Goal: Task Accomplishment & Management: Complete application form

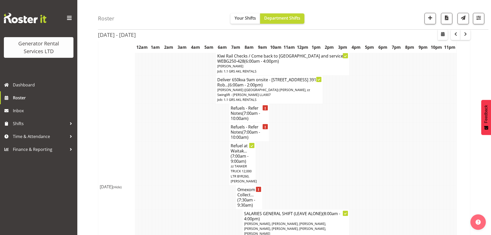
scroll to position [645, 0]
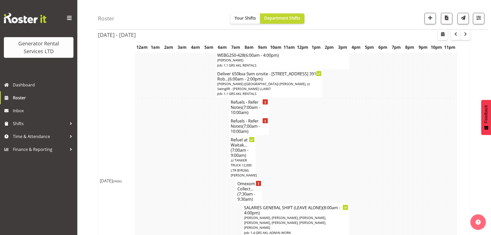
click at [243, 181] on h4 "Omexom - Collect... (7:30am - 9:30am)" at bounding box center [248, 191] width 23 height 21
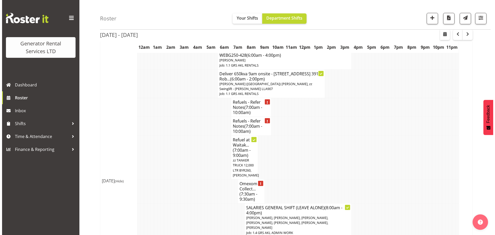
scroll to position [635, 0]
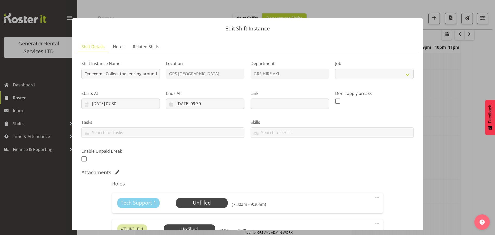
select select "7504"
drag, startPoint x: 133, startPoint y: 69, endPoint x: 155, endPoint y: 70, distance: 22.2
click at [155, 70] on input "Omexom - Collect the fencing around the 2 poles in [GEOGRAPHIC_DATA]. Ready fro…" at bounding box center [120, 74] width 78 height 10
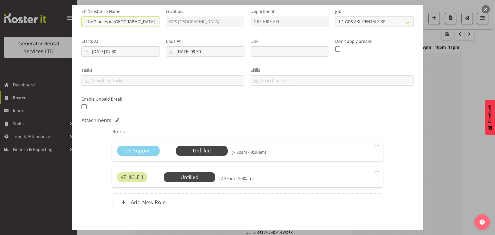
scroll to position [2, 0]
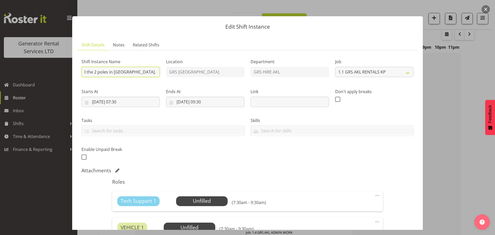
click at [121, 71] on input "Omexom - Collect the fencing around the 2 poles in [GEOGRAPHIC_DATA]. Ready fro…" at bounding box center [120, 72] width 78 height 10
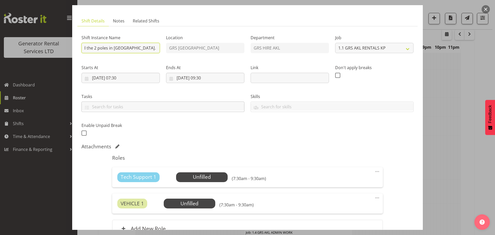
scroll to position [53, 0]
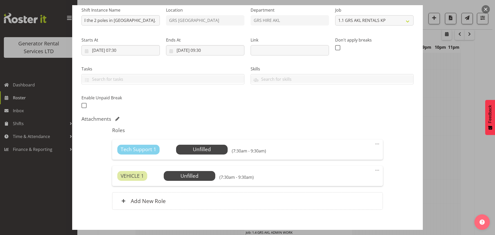
click at [374, 144] on span at bounding box center [377, 144] width 6 height 6
click at [318, 110] on div "Shift Instance Name Omexom - Collect the fencing around the 2 poles in [GEOGRAP…" at bounding box center [247, 56] width 338 height 113
click at [179, 200] on div "Add New Role" at bounding box center [247, 201] width 270 height 18
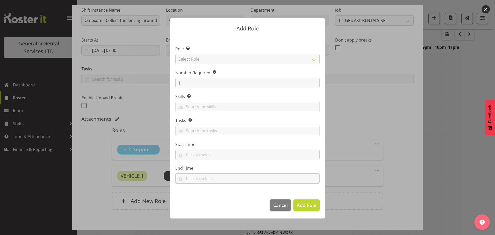
click at [203, 60] on div at bounding box center [247, 117] width 165 height 225
click at [203, 60] on select "Select Role Account Manager Electrician Engineering GM HSEQ manager MECH Mechan…" at bounding box center [247, 59] width 144 height 10
select select "20"
click at [175, 54] on select "Select Role Account Manager Electrician Engineering GM HSEQ manager MECH Mechan…" at bounding box center [247, 59] width 144 height 10
click at [316, 206] on button "Add Role" at bounding box center [306, 204] width 26 height 11
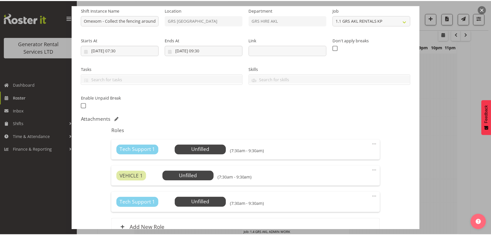
scroll to position [645, 0]
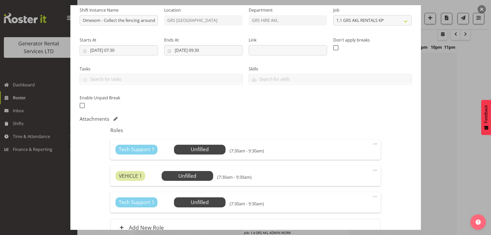
click at [294, 98] on div "Shift Instance Name Omexom - Collect the fencing around the 2 poles in [GEOGRAP…" at bounding box center [246, 56] width 338 height 113
drag, startPoint x: 114, startPoint y: 18, endPoint x: 159, endPoint y: 19, distance: 45.1
click at [159, 19] on div "Shift Instance Name Omexom - Collect the fencing around the 2 poles in [GEOGRAP…" at bounding box center [119, 15] width 85 height 30
click at [117, 29] on div "Shift Instance Name Omexom - Collect the fencing around the 2 poles in [GEOGRAP…" at bounding box center [119, 15] width 85 height 30
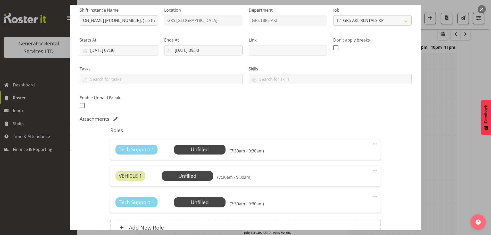
scroll to position [0, 0]
drag, startPoint x: 107, startPoint y: 19, endPoint x: 136, endPoint y: 21, distance: 29.0
click at [136, 21] on input "Omexom - Collect the fencing around the 2 poles in [GEOGRAPHIC_DATA]. Ready fro…" at bounding box center [119, 20] width 78 height 10
click at [136, 9] on label "Shift Instance Name" at bounding box center [119, 10] width 78 height 6
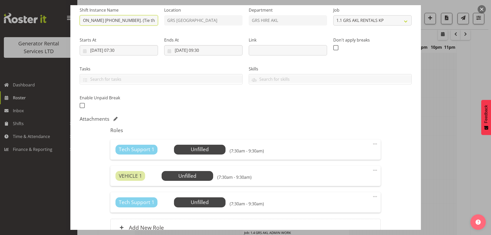
drag, startPoint x: 133, startPoint y: 19, endPoint x: 150, endPoint y: 23, distance: 17.9
click at [150, 23] on input "Omexom - Collect the fencing around the 2 poles in [GEOGRAPHIC_DATA]. Ready fro…" at bounding box center [119, 20] width 78 height 10
click at [142, 8] on label "Shift Instance Name" at bounding box center [119, 10] width 78 height 6
click at [118, 18] on input "Omexom - Collect the fencing around the 2 poles in [GEOGRAPHIC_DATA]. Ready fro…" at bounding box center [119, 20] width 78 height 10
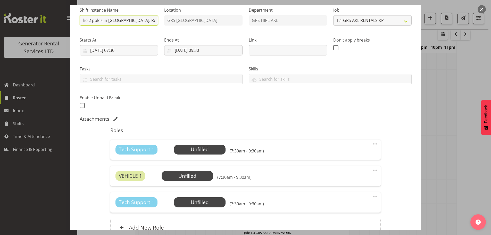
drag, startPoint x: 118, startPoint y: 19, endPoint x: 154, endPoint y: 20, distance: 35.6
click at [154, 20] on input "Omexom - Collect the fencing around the 2 poles in [GEOGRAPHIC_DATA]. Ready fro…" at bounding box center [119, 20] width 78 height 10
click at [131, 11] on label "Shift Instance Name" at bounding box center [119, 10] width 78 height 6
click at [372, 197] on span at bounding box center [375, 196] width 6 height 6
click at [342, 225] on link "Delete" at bounding box center [354, 226] width 50 height 9
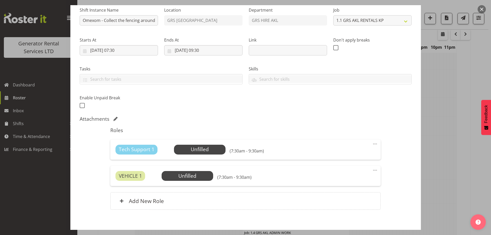
click at [307, 109] on div "Shift Instance Name Omexom - Collect the fencing around the 2 poles in [GEOGRAP…" at bounding box center [246, 56] width 338 height 113
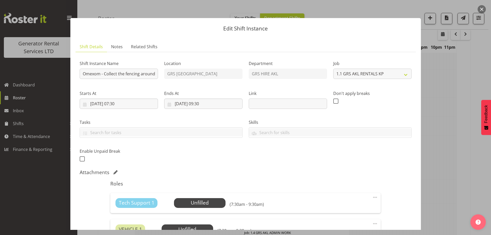
click at [481, 10] on button "button" at bounding box center [482, 9] width 8 height 8
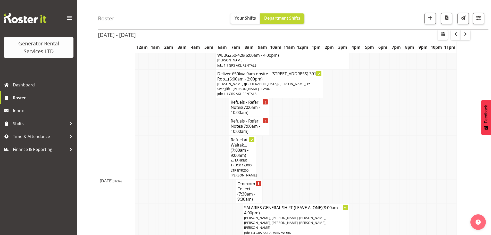
click at [338, 15] on div "Roster Your Shifts Department Shifts 1 Locations Clear GRS [GEOGRAPHIC_DATA] GR…" at bounding box center [293, 15] width 391 height 30
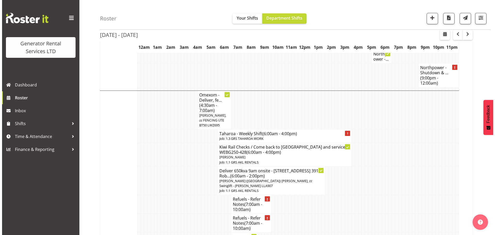
scroll to position [541, 0]
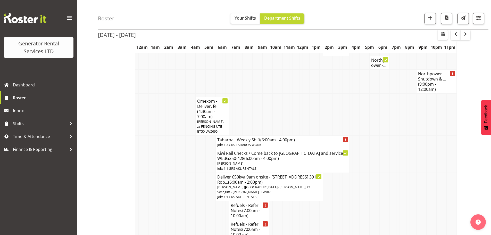
click at [216, 119] on span "[PERSON_NAME], zz FENCING UTE BT50 LWZ695" at bounding box center [210, 126] width 27 height 14
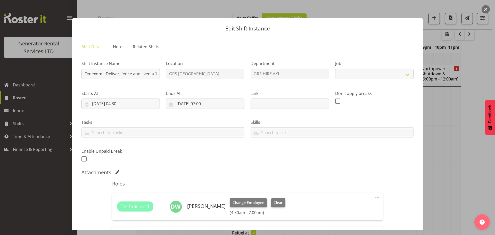
select select "7504"
drag, startPoint x: 128, startPoint y: 73, endPoint x: 159, endPoint y: 80, distance: 32.5
click at [159, 80] on div "Shift Instance Name Omexom - Deliver, fence and liven a 100kVA going to [GEOGRA…" at bounding box center [120, 68] width 85 height 30
click at [114, 76] on input "Omexom - Deliver, fence and liven a 100kVA going to [GEOGRAPHIC_DATA] 5 am onsi…" at bounding box center [120, 74] width 78 height 10
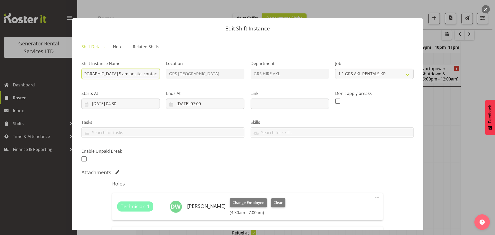
scroll to position [0, 169]
drag, startPoint x: 138, startPoint y: 74, endPoint x: 161, endPoint y: 76, distance: 23.3
click at [161, 76] on div "Shift Instance Name Omexom - Deliver, fence and liven a 100kVA going to [GEOGRA…" at bounding box center [120, 68] width 85 height 30
click at [155, 74] on input "Omexom - Deliver, fence and liven a 100kVA going to [GEOGRAPHIC_DATA] 5 am onsi…" at bounding box center [120, 74] width 78 height 10
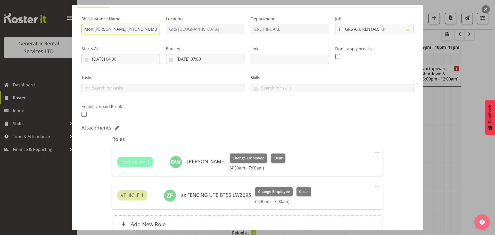
scroll to position [94, 0]
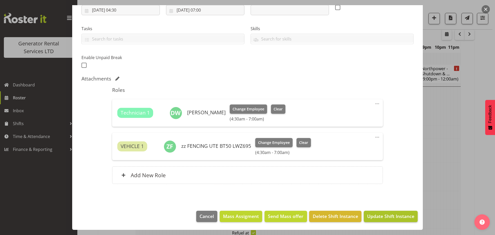
type input "Omexom - Deliver, fence and liven a 100kVA going to [GEOGRAPHIC_DATA] 5 am onsi…"
click at [379, 214] on span "Update Shift Instance" at bounding box center [390, 216] width 47 height 7
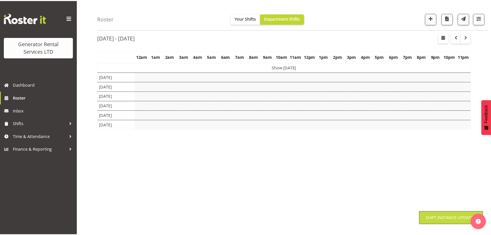
scroll to position [19, 0]
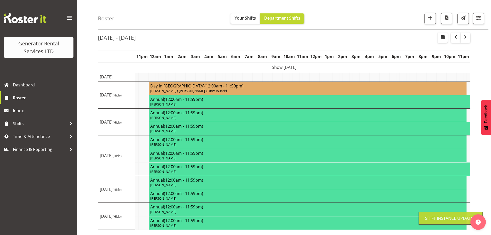
click at [349, 6] on div "Roster Your Shifts Department Shifts 1 Locations Clear GRS [GEOGRAPHIC_DATA] GR…" at bounding box center [293, 15] width 391 height 30
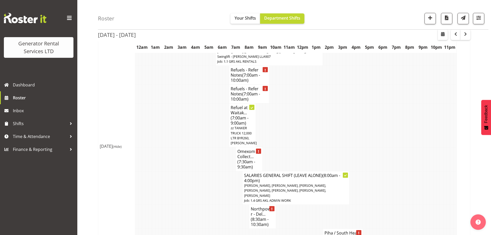
scroll to position [689, 0]
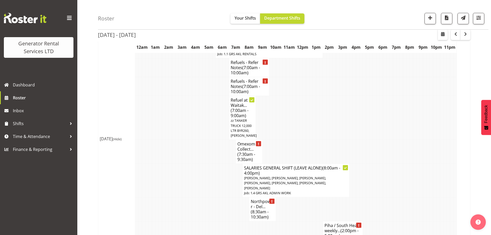
click at [259, 209] on span "(8:30am - 10:30am)" at bounding box center [260, 214] width 18 height 11
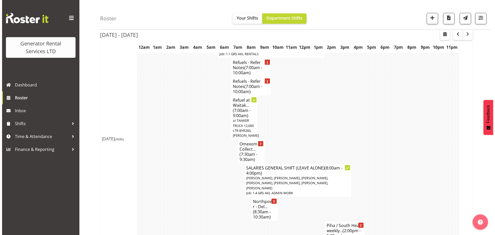
scroll to position [679, 0]
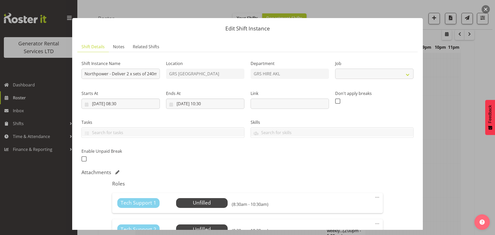
select select "7504"
drag, startPoint x: 114, startPoint y: 75, endPoint x: 158, endPoint y: 70, distance: 44.4
click at [158, 74] on input "Northpower - Deliver 2 x sets of 240mm cables to the City. 9.30 am onsite, cont…" at bounding box center [120, 74] width 78 height 10
click at [180, 44] on ul "Shift Details Notes Related Shifts" at bounding box center [247, 47] width 340 height 11
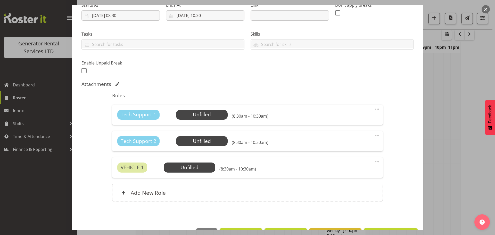
scroll to position [103, 0]
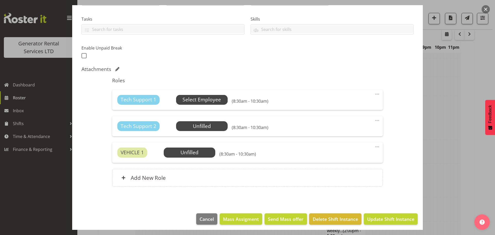
click at [203, 99] on span "Select Employee" at bounding box center [202, 99] width 38 height 7
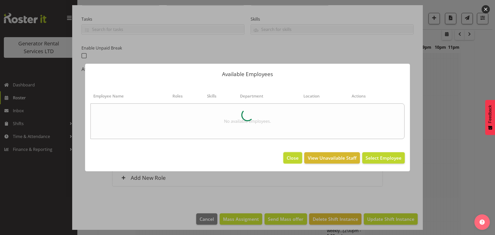
click at [294, 160] on span "Close" at bounding box center [293, 157] width 12 height 7
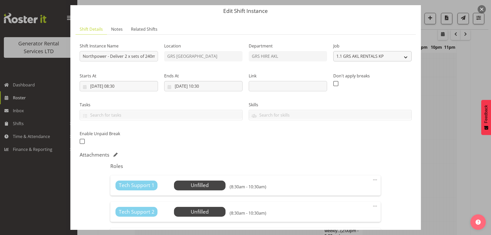
scroll to position [26, 0]
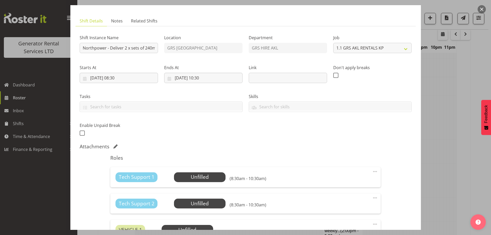
click at [325, 152] on div "Roles Tech Support 1 Unfilled Select Employee (8:30am - 10:30am) Edit Cover Rol…" at bounding box center [245, 211] width 277 height 118
click at [484, 6] on button "button" at bounding box center [482, 9] width 8 height 8
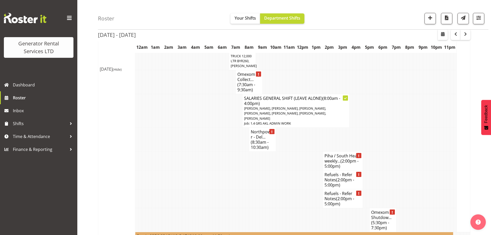
scroll to position [767, 0]
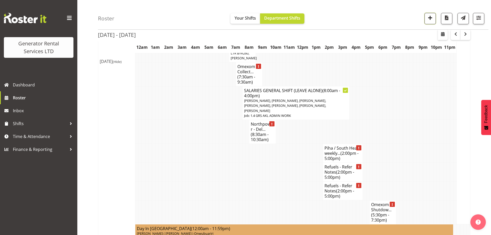
click at [433, 16] on span "button" at bounding box center [430, 17] width 7 height 7
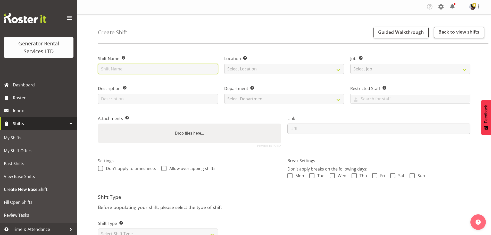
click at [151, 69] on input "text" at bounding box center [158, 69] width 120 height 10
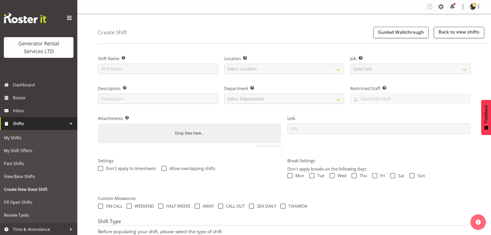
click at [153, 57] on label "Shift Name Enter a name for the shift (e.g. Day Shift)." at bounding box center [158, 58] width 120 height 6
click at [152, 68] on input "text" at bounding box center [158, 69] width 120 height 10
click at [154, 52] on div "Shift Name Enter a name for the shift (e.g. Day Shift)." at bounding box center [158, 63] width 126 height 30
click at [148, 70] on input "text" at bounding box center [158, 69] width 120 height 10
drag, startPoint x: 153, startPoint y: 52, endPoint x: 152, endPoint y: 56, distance: 4.5
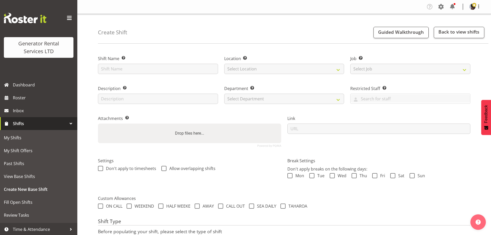
click at [153, 52] on div "Shift Name Enter a name for the shift (e.g. Day Shift)." at bounding box center [158, 63] width 126 height 30
click at [150, 68] on input "text" at bounding box center [158, 69] width 120 height 10
click at [154, 46] on div "Create Shift Guided Walkthrough Back to view shifts Shift Name Enter a name for…" at bounding box center [284, 144] width 414 height 261
click at [150, 67] on input "text" at bounding box center [158, 69] width 120 height 10
click at [150, 54] on div "Shift Name Enter a name for the shift (e.g. Day Shift)." at bounding box center [158, 63] width 126 height 30
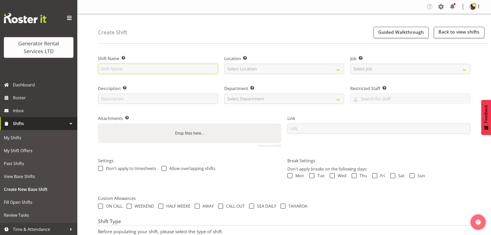
click at [146, 67] on input "text" at bounding box center [158, 69] width 120 height 10
click at [118, 68] on input "Ventia- 200kva" at bounding box center [158, 69] width 120 height 10
click at [116, 68] on input "Ventia- 200kva" at bounding box center [158, 69] width 120 height 10
click at [135, 71] on input "Ventia- DEL 200kva" at bounding box center [158, 69] width 120 height 10
click at [138, 70] on input "Ventia- DEL 200kva" at bounding box center [158, 69] width 120 height 10
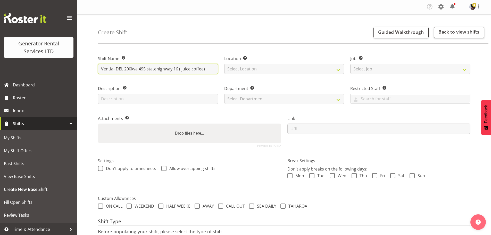
click at [191, 70] on input "Ventia- DEL 200kva 495 statehighway 16 ( juice coffee)" at bounding box center [158, 69] width 120 height 10
type input "Ventia- DEL 200kva 495 statehighway 16 ( juicy coffee)"
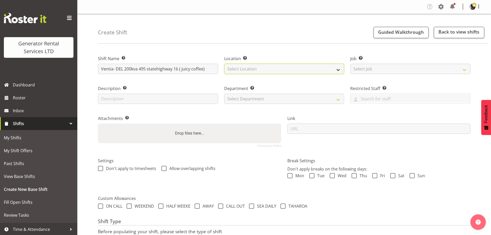
click at [249, 69] on select "Select Location GRS Auckland" at bounding box center [284, 69] width 120 height 10
select select "28"
click at [224, 64] on select "Select Location GRS Auckland" at bounding box center [284, 69] width 120 height 10
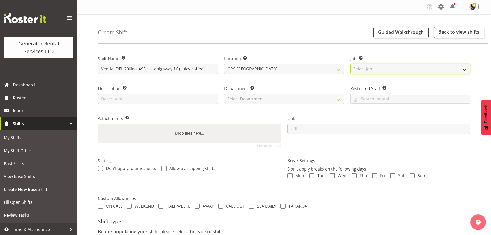
click at [372, 68] on select "Select Job Create new job 1.1 GRS AKL RENTALS 1.1 GRS AKL RENTALS AC 1.1 GRS AK…" at bounding box center [410, 69] width 120 height 10
select select "9"
click at [350, 64] on select "Select Job Create new job 1.1 GRS AKL RENTALS 1.1 GRS AKL RENTALS AC 1.1 GRS AK…" at bounding box center [410, 69] width 120 height 10
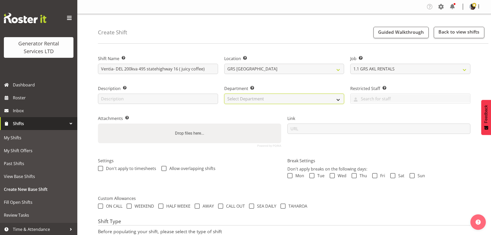
click at [315, 99] on select "Select Department GRS HIRE AKL GRS HIRE TGA GRS HIRE HST GRS TAHAROA GRS SALES …" at bounding box center [284, 99] width 120 height 10
select select "20"
click at [224, 94] on select "Select Department GRS HIRE AKL GRS HIRE TGA GRS HIRE HST GRS TAHAROA GRS SALES …" at bounding box center [284, 99] width 120 height 10
click at [277, 80] on div "Department Set the department that the shift relates to. GRS HIRE AKL GRS HIRE …" at bounding box center [284, 93] width 126 height 30
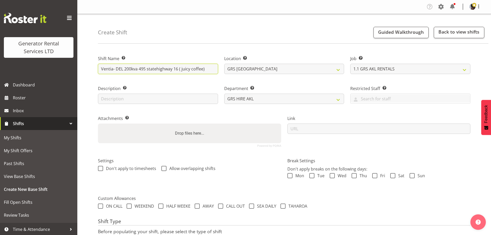
click at [210, 67] on input "Ventia- DEL 200kva 495 statehighway 16 ( juicy coffee)" at bounding box center [158, 69] width 120 height 10
click at [229, 43] on div "Create Shift Guided Walkthrough Back to view shifts" at bounding box center [293, 29] width 391 height 30
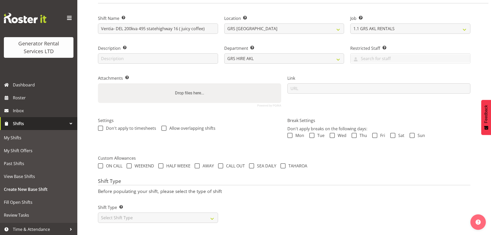
scroll to position [44, 0]
click at [176, 217] on select "Select Shift Type One Off Shift Recurring Shift Rotating Shift" at bounding box center [158, 217] width 120 height 10
select select "one_off"
click at [98, 212] on select "Select Shift Type One Off Shift Recurring Shift Rotating Shift" at bounding box center [158, 217] width 120 height 10
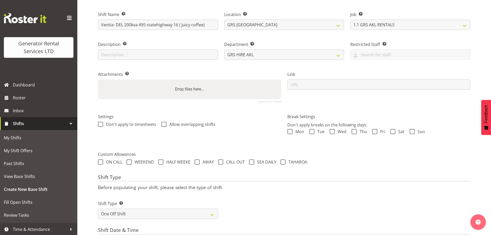
click at [289, 190] on div "Shift Type Before populating your shift, please select the type of shift Shift …" at bounding box center [284, 198] width 373 height 48
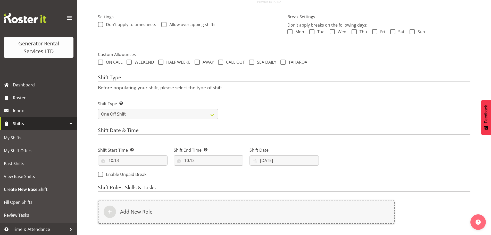
scroll to position [147, 0]
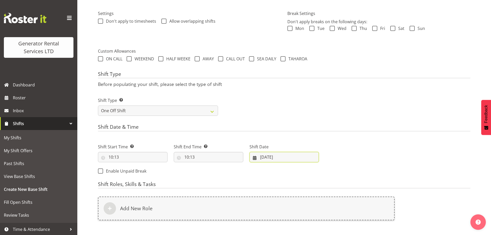
click at [272, 160] on input "12/08/2025" at bounding box center [285, 157] width 70 height 10
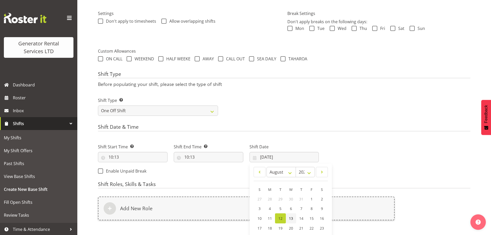
click at [292, 217] on span "13" at bounding box center [291, 218] width 4 height 5
type input "13/08/2025"
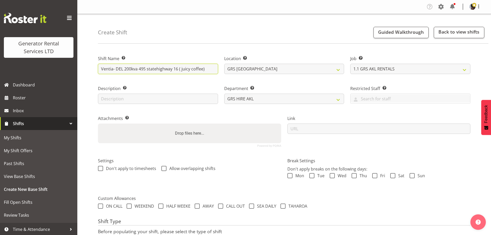
click at [207, 69] on input "Ventia- DEL 200kva 495 statehighway 16 ( juicy coffee)" at bounding box center [158, 69] width 120 height 10
type input "Ventia- DEL 200kva 495 statehighway 16 ( juicy coffee) 7pm onsite"
click at [260, 28] on div "Create Shift Guided Walkthrough Back to view shifts" at bounding box center [293, 29] width 391 height 30
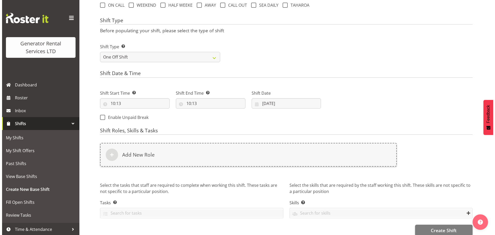
scroll to position [206, 0]
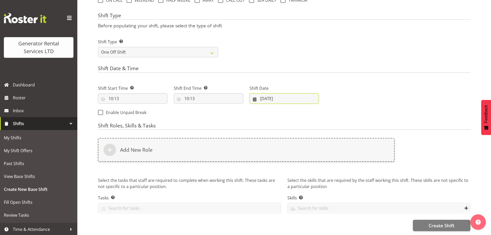
click at [292, 98] on input "13/08/2025" at bounding box center [285, 98] width 70 height 10
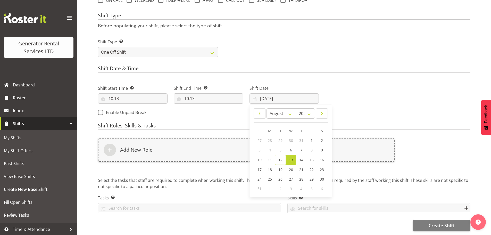
click at [293, 158] on link "13" at bounding box center [291, 160] width 10 height 10
click at [361, 92] on div "Next Shifts" at bounding box center [398, 99] width 152 height 42
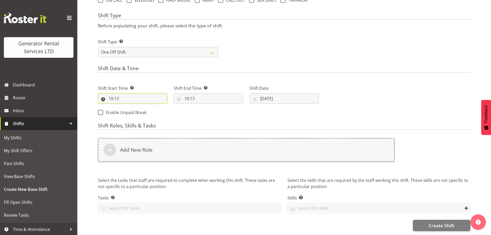
click at [114, 96] on input "10:13" at bounding box center [133, 98] width 70 height 10
click at [131, 110] on select "00 01 02 03 04 05 06 07 08 09 10 11 12 13 14 15 16 17 18 19 20 21 22 23" at bounding box center [133, 112] width 12 height 10
select select "18"
click at [127, 107] on select "00 01 02 03 04 05 06 07 08 09 10 11 12 13 14 15 16 17 18 19 20 21 22 23" at bounding box center [133, 112] width 12 height 10
type input "18:13"
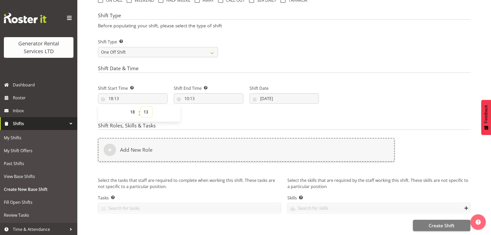
click at [146, 111] on select "00 01 02 03 04 05 06 07 08 09 10 11 12 13 14 15 16 17 18 19 20 21 22 23 24 25 2…" at bounding box center [147, 112] width 12 height 10
select select "30"
click at [141, 107] on select "00 01 02 03 04 05 06 07 08 09 10 11 12 13 14 15 16 17 18 19 20 21 22 23 24 25 2…" at bounding box center [147, 112] width 12 height 10
type input "18:30"
drag, startPoint x: 184, startPoint y: 96, endPoint x: 192, endPoint y: 98, distance: 8.5
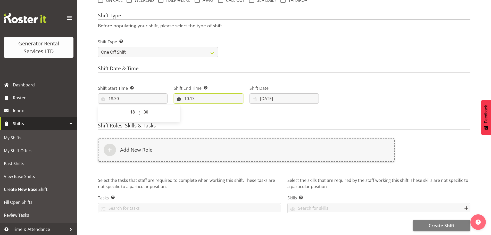
click at [184, 96] on input "10:13" at bounding box center [209, 98] width 70 height 10
click at [209, 113] on select "00 01 02 03 04 05 06 07 08 09 10 11 12 13 14 15 16 17 18 19 20 21 22 23" at bounding box center [209, 112] width 12 height 10
select select "20"
click at [203, 107] on select "00 01 02 03 04 05 06 07 08 09 10 11 12 13 14 15 16 17 18 19 20 21 22 23" at bounding box center [209, 112] width 12 height 10
type input "20:13"
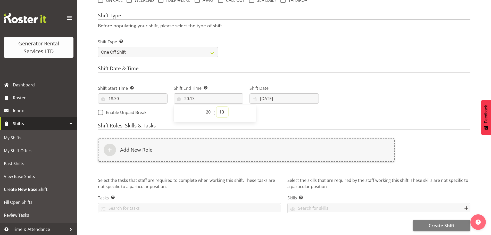
click at [223, 109] on select "00 01 02 03 04 05 06 07 08 09 10 11 12 13 14 15 16 17 18 19 20 21 22 23 24 25 2…" at bounding box center [223, 112] width 12 height 10
select select "0"
click at [217, 107] on select "00 01 02 03 04 05 06 07 08 09 10 11 12 13 14 15 16 17 18 19 20 21 22 23 24 25 2…" at bounding box center [223, 112] width 12 height 10
type input "20:00"
click at [246, 68] on h4 "Shift Date & Time" at bounding box center [284, 68] width 373 height 7
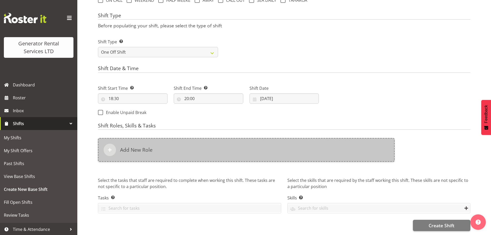
click at [196, 151] on div "Add New Role" at bounding box center [246, 150] width 297 height 24
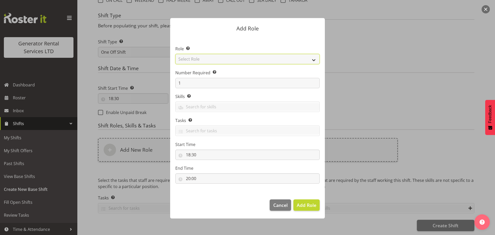
click at [247, 59] on select "Select Role Account Manager Electrician Engineering GM HSEQ manager MECH Mechan…" at bounding box center [247, 59] width 144 height 10
select select "21"
click at [175, 54] on select "Select Role Account Manager Electrician Engineering GM HSEQ manager MECH Mechan…" at bounding box center [247, 59] width 144 height 10
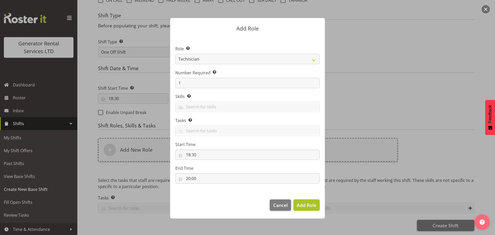
click at [306, 206] on span "Add Role" at bounding box center [307, 205] width 20 height 6
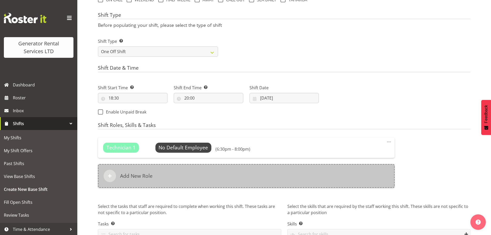
click at [172, 170] on div "Add New Role" at bounding box center [246, 176] width 297 height 24
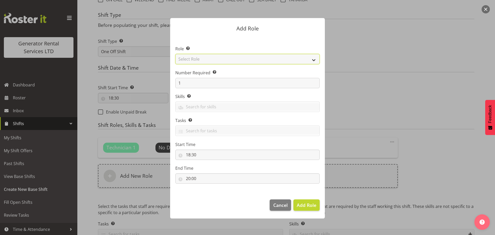
click at [191, 61] on select "Select Role Account Manager Electrician Engineering GM HSEQ manager MECH Mechan…" at bounding box center [247, 59] width 144 height 10
select select "27"
click at [175, 54] on select "Select Role Account Manager Electrician Engineering GM HSEQ manager MECH Mechan…" at bounding box center [247, 59] width 144 height 10
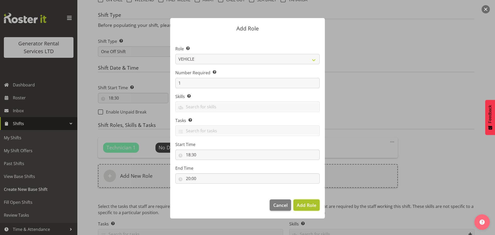
click at [311, 209] on button "Add Role" at bounding box center [306, 204] width 26 height 11
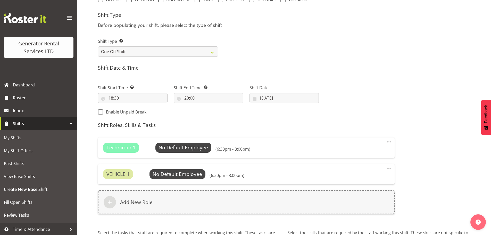
click at [362, 71] on h4 "Shift Date & Time" at bounding box center [284, 68] width 373 height 7
click at [0, 0] on span "Select Employee" at bounding box center [0, 0] width 0 height 0
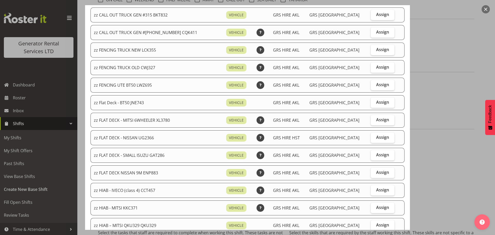
scroll to position [103, 0]
click at [385, 85] on label "Assign" at bounding box center [383, 85] width 24 height 10
click at [374, 85] on input "Assign" at bounding box center [372, 84] width 3 height 3
checkbox input "true"
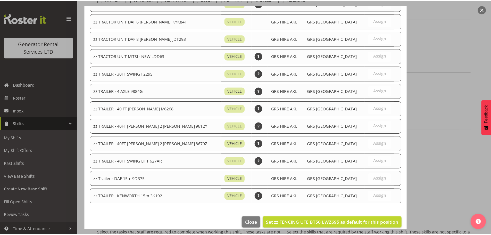
scroll to position [664, 0]
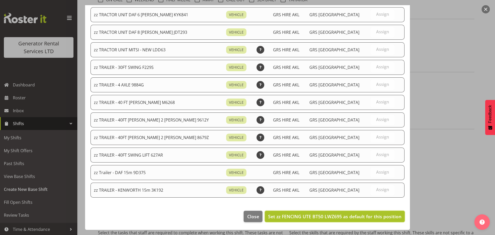
click at [361, 216] on span "Set zz FENCING UTE BT50 LWZ695 as default for this position" at bounding box center [334, 216] width 133 height 6
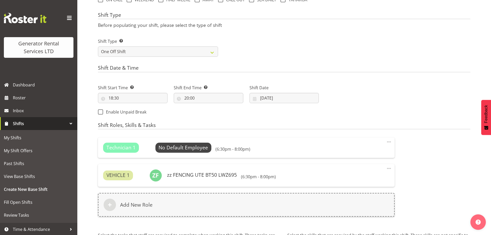
click at [449, 94] on div "Next Shifts" at bounding box center [398, 98] width 152 height 42
